Goal: Obtain resource: Download file/media

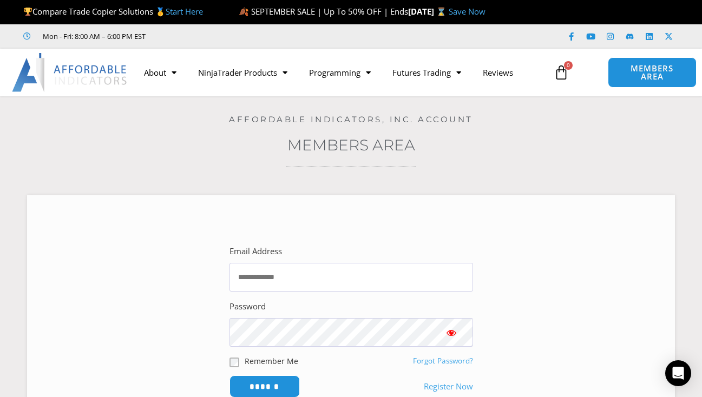
click at [160, 175] on div "Home / Members Area / Orders Affordable Indicators, Inc. Account Members Area E…" at bounding box center [351, 272] width 648 height 353
click at [278, 278] on input "Email Address" at bounding box center [352, 277] width 244 height 29
type input "**********"
click at [265, 388] on input "******" at bounding box center [264, 386] width 74 height 23
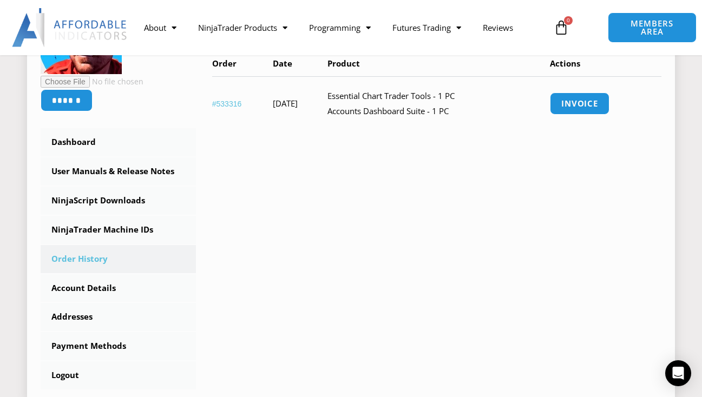
scroll to position [233, 0]
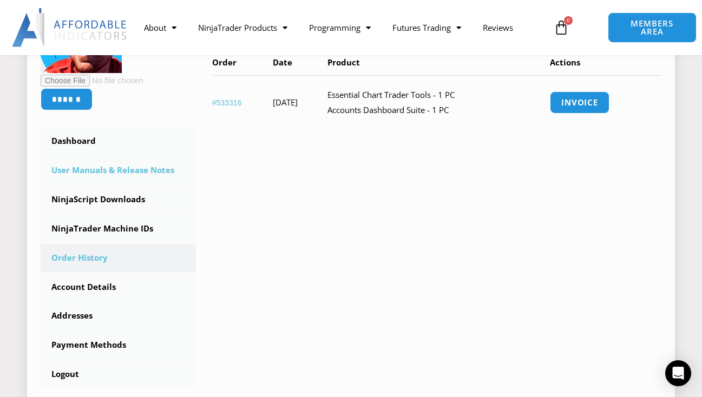
click at [150, 178] on link "User Manuals & Release Notes" at bounding box center [118, 170] width 155 height 28
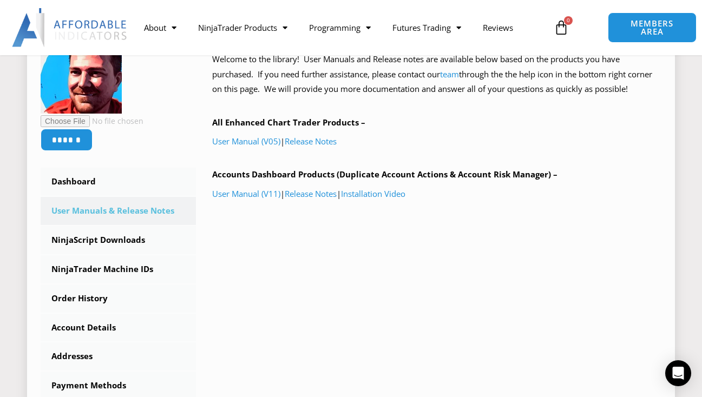
scroll to position [138, 0]
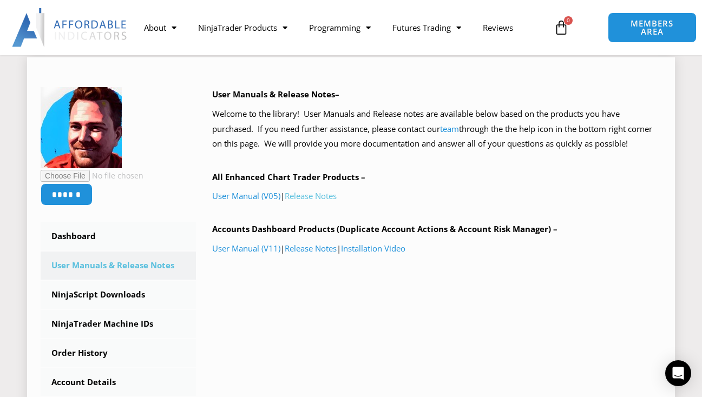
click at [302, 193] on link "Release Notes" at bounding box center [311, 196] width 52 height 11
click at [237, 199] on link "User Manual (V05)" at bounding box center [246, 196] width 68 height 11
click at [125, 296] on link "NinjaScript Downloads" at bounding box center [118, 295] width 155 height 28
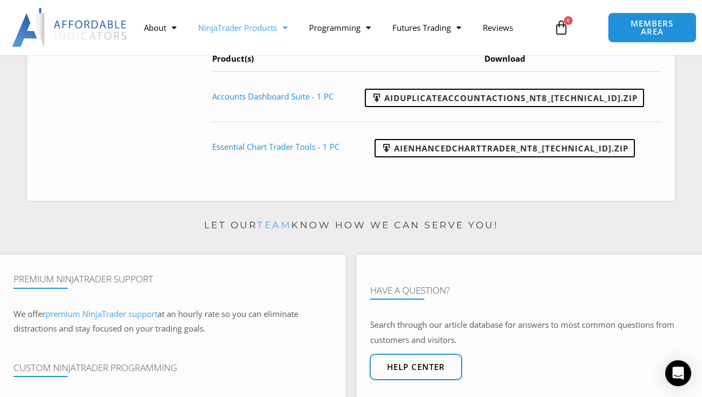
scroll to position [597, 0]
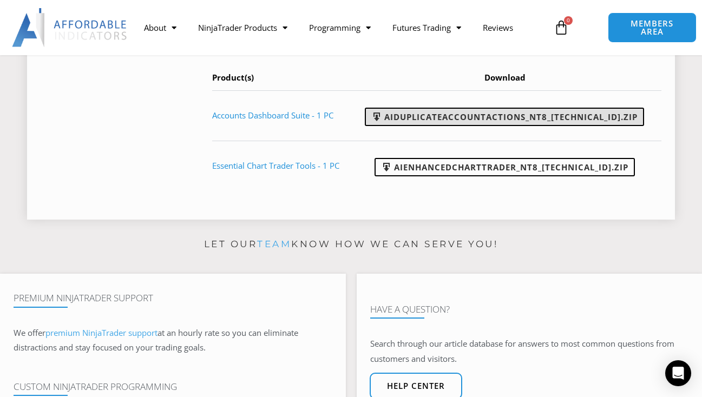
click at [481, 126] on link "AIDuplicateAccountActions_NT8_25.9.24.1.zip" at bounding box center [504, 117] width 279 height 18
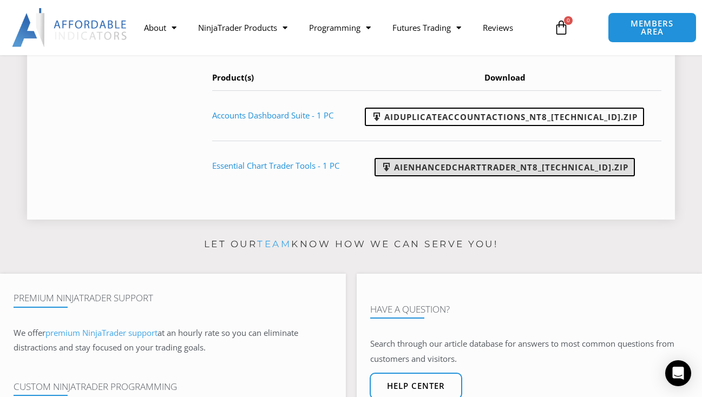
click at [433, 176] on link "AIEnhancedChartTrader_NT8_25.1.31.1.zip" at bounding box center [505, 167] width 260 height 18
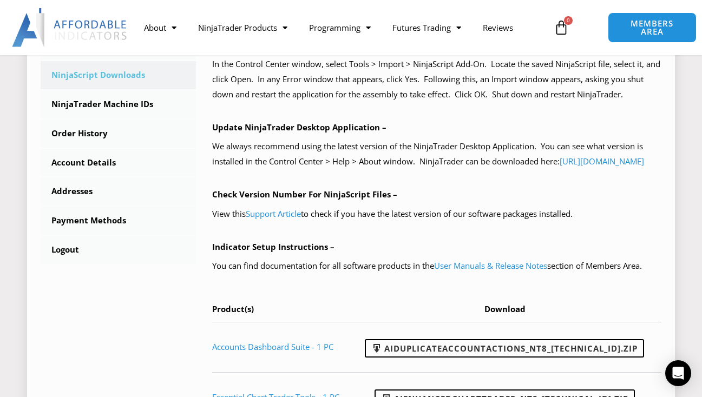
scroll to position [409, 0]
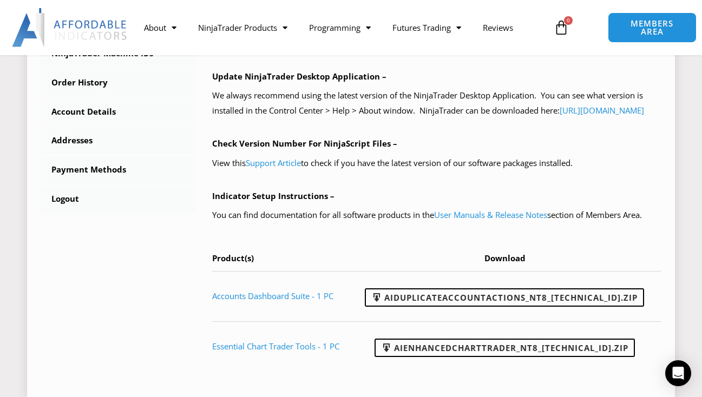
click at [426, 167] on div "NinjaScript Download & Installation – Please read everything for a complete und…" at bounding box center [436, 93] width 449 height 555
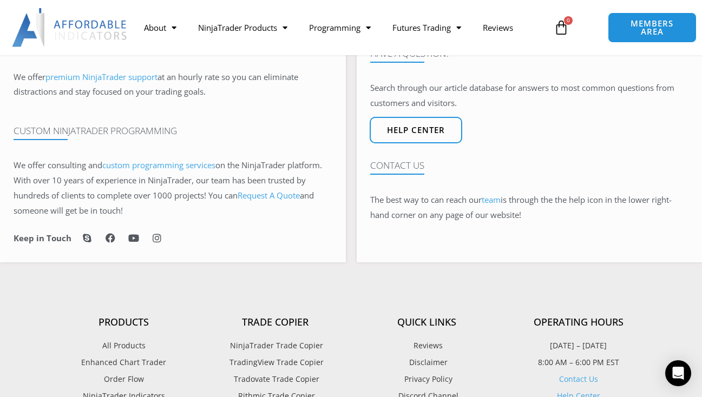
scroll to position [839, 0]
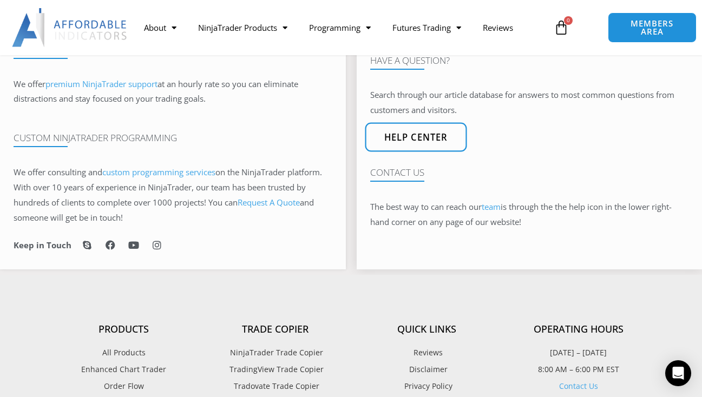
click at [403, 152] on link "Help center" at bounding box center [416, 136] width 102 height 29
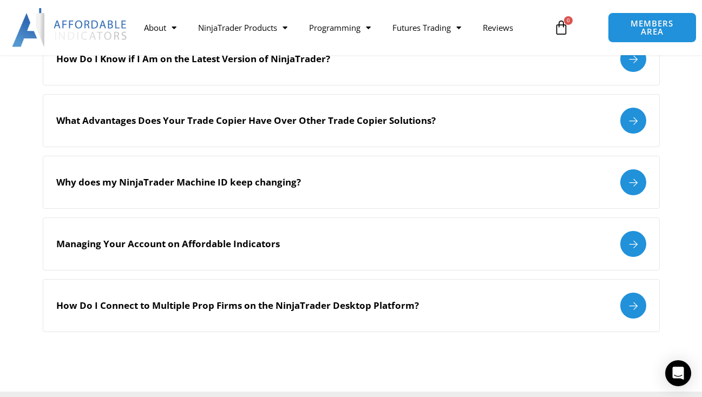
scroll to position [1198, 0]
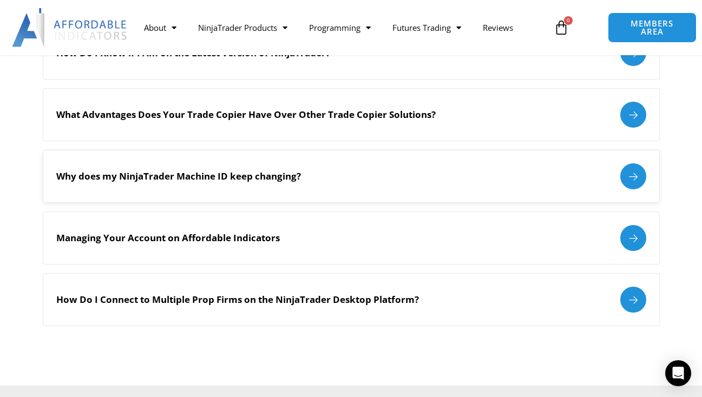
click at [507, 164] on div "Why does my NinjaTrader Machine ID keep changing?" at bounding box center [351, 176] width 590 height 26
